Goal: Transaction & Acquisition: Book appointment/travel/reservation

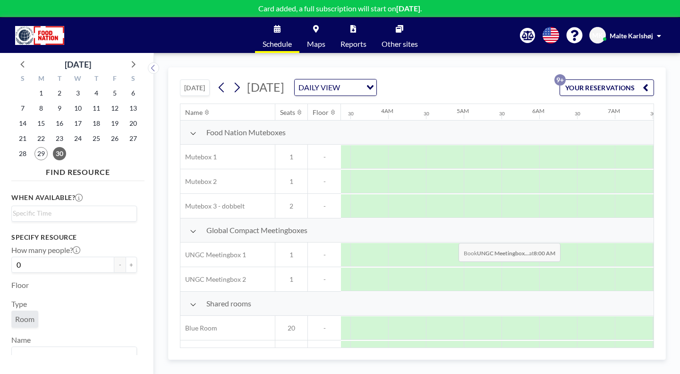
scroll to position [0, 252]
click at [217, 80] on icon at bounding box center [221, 87] width 9 height 14
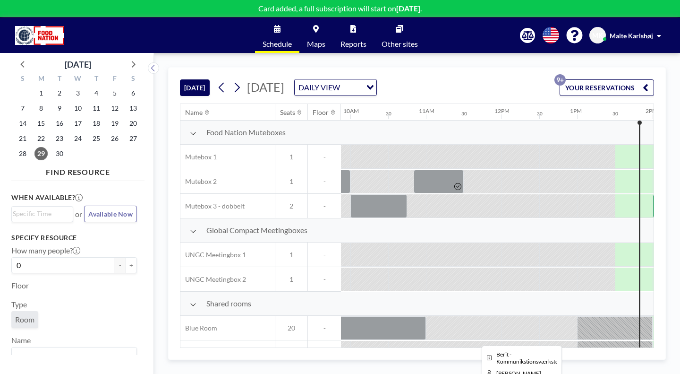
scroll to position [0, 739]
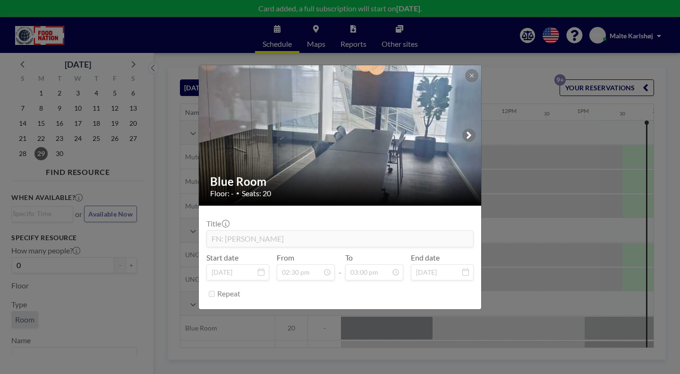
click at [439, 265] on div "Title FN: [PERSON_NAME] Start date [DATE] From 02:30 pm - To 03:00 pm End date …" at bounding box center [339, 257] width 267 height 88
click at [465, 82] on button at bounding box center [471, 75] width 13 height 13
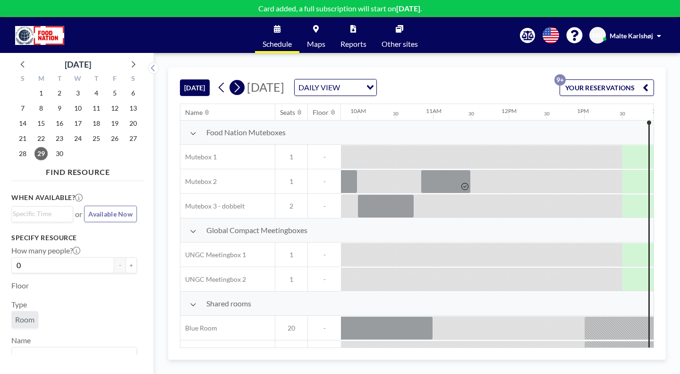
click at [232, 80] on icon at bounding box center [236, 87] width 9 height 14
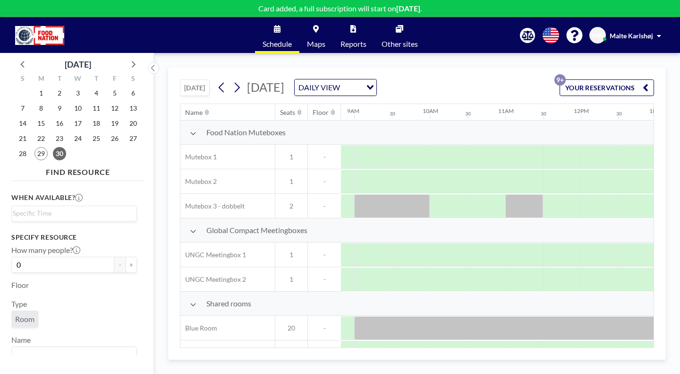
scroll to position [0, 667]
click at [467, 316] on div at bounding box center [543, 328] width 378 height 24
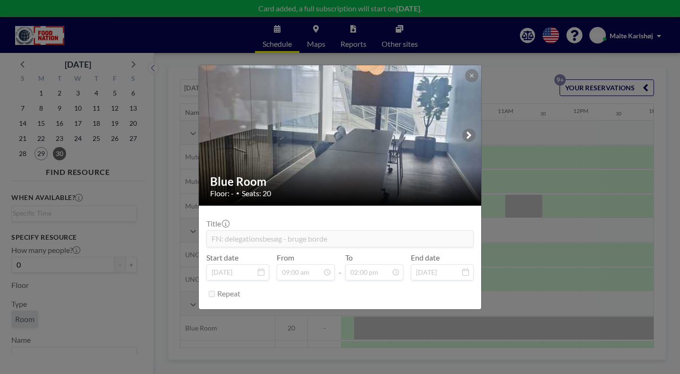
click at [505, 140] on div "Blue Room Floor: - • Seats: 20 Title FN: delegationsbesøg - bruge borde Start d…" at bounding box center [340, 187] width 680 height 374
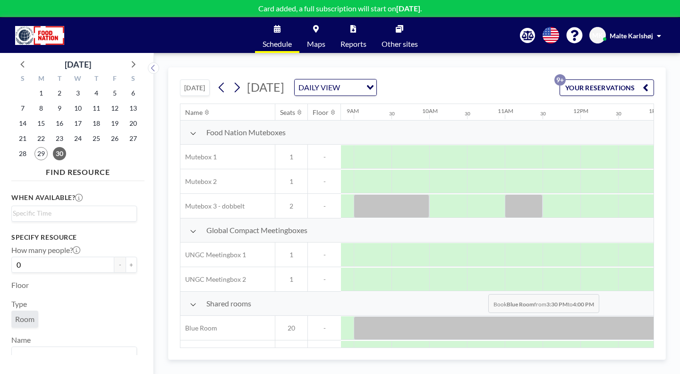
drag, startPoint x: 582, startPoint y: 272, endPoint x: 486, endPoint y: 269, distance: 96.4
click at [486, 316] on div at bounding box center [581, 328] width 1814 height 25
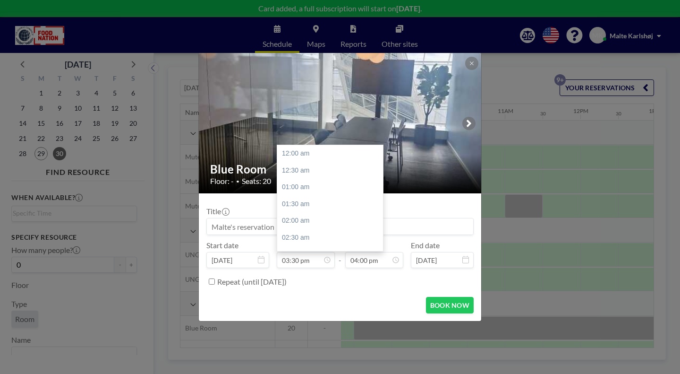
scroll to position [468, 0]
click at [308, 252] on input "03:30 pm" at bounding box center [306, 260] width 58 height 16
click at [319, 214] on div "02:00 pm" at bounding box center [332, 222] width 111 height 17
type input "02:00 pm"
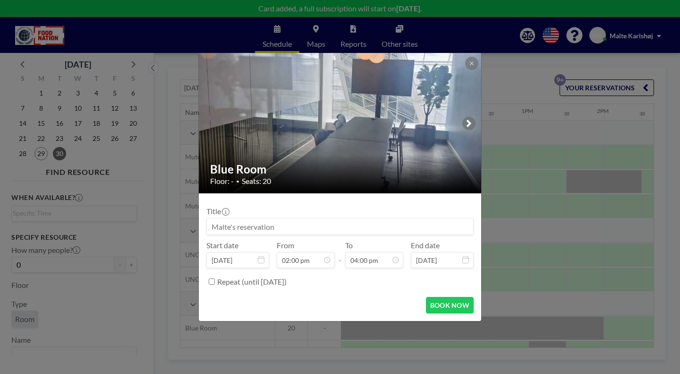
scroll to position [0, 829]
click at [316, 218] on input at bounding box center [340, 226] width 266 height 16
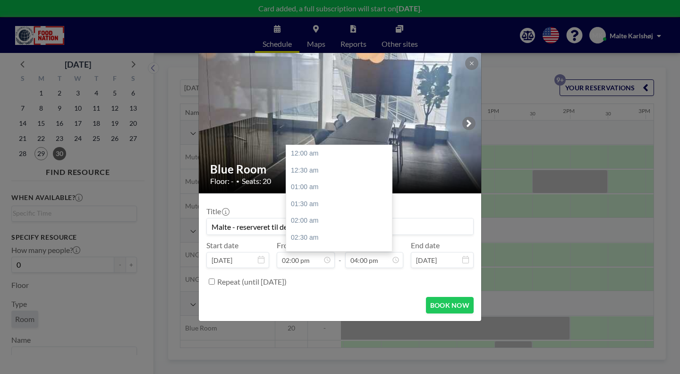
type input "Malte - reserveret til delegation"
click at [360, 252] on input "04:00 pm" at bounding box center [374, 260] width 58 height 16
click at [308, 217] on div "04:30 pm" at bounding box center [341, 225] width 111 height 17
type input "04:30 pm"
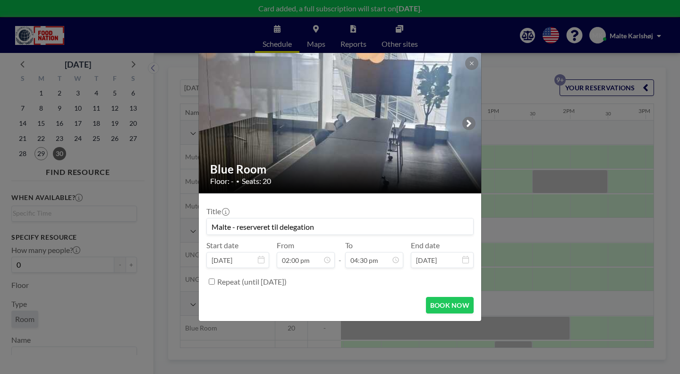
click at [431, 297] on button "BOOK NOW" at bounding box center [450, 305] width 48 height 17
